Goal: Information Seeking & Learning: Learn about a topic

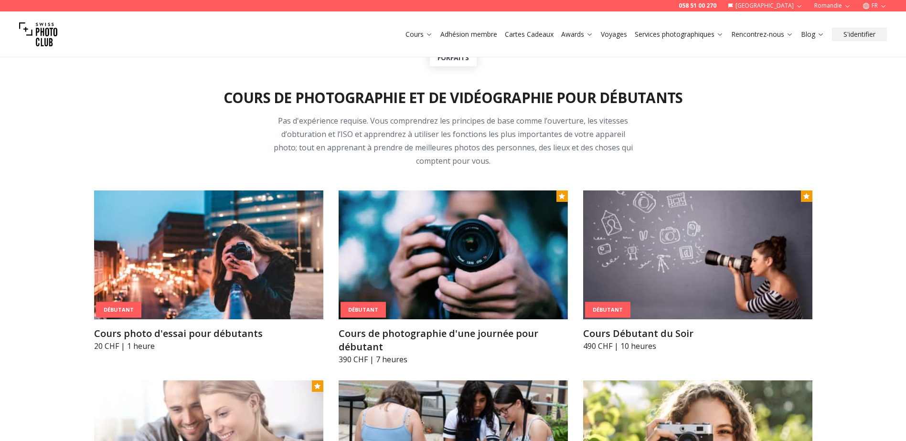
scroll to position [382, 0]
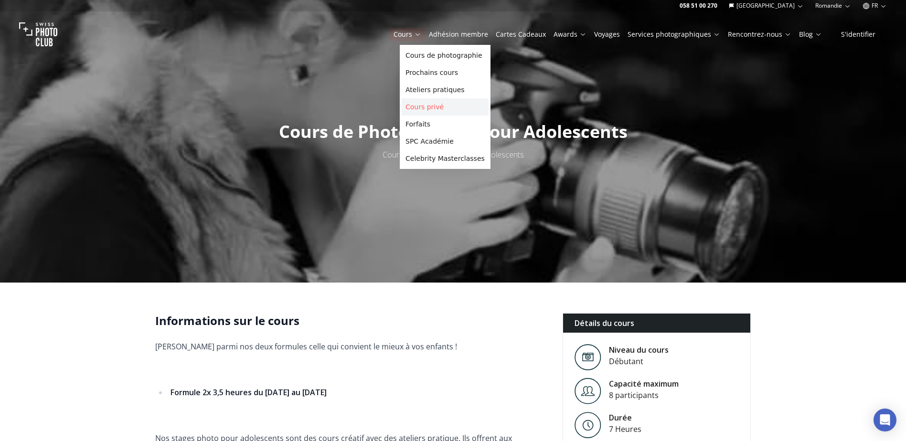
click at [415, 108] on link "Cours privé" at bounding box center [444, 106] width 87 height 17
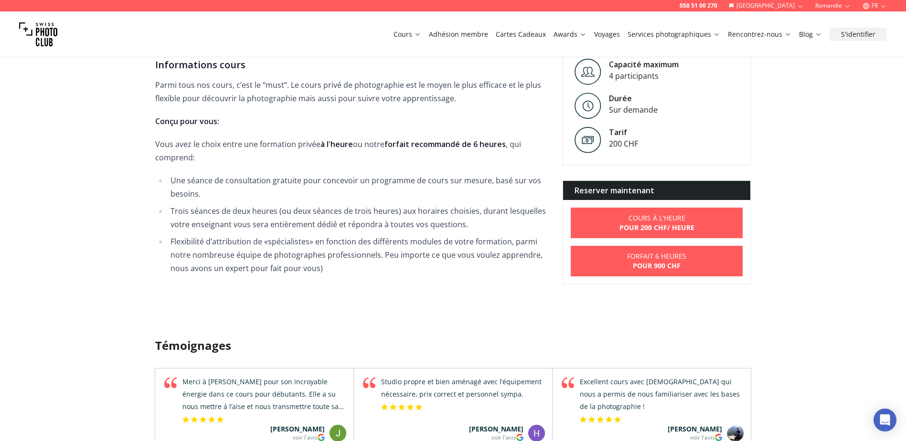
scroll to position [286, 0]
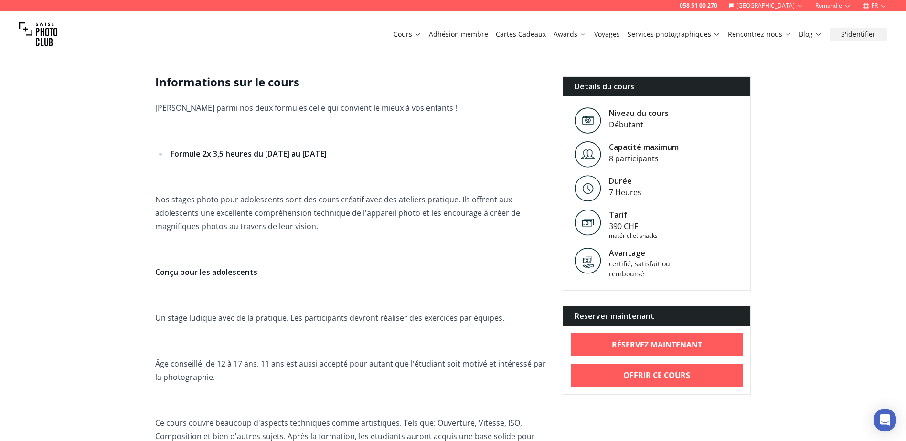
scroll to position [477, 0]
